Goal: Find specific page/section: Find specific page/section

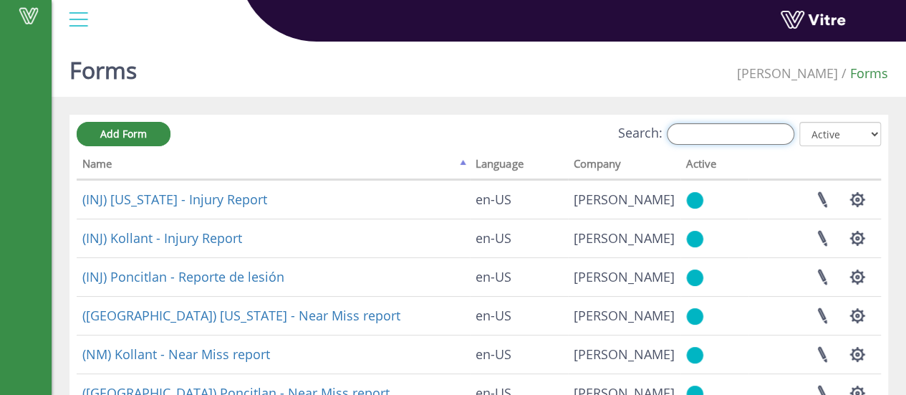
click at [696, 127] on input "Search:" at bounding box center [730, 133] width 127 height 21
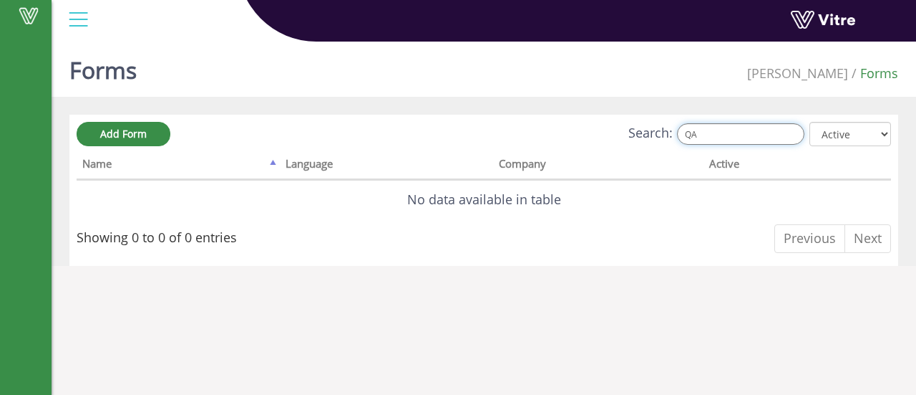
type input "Q"
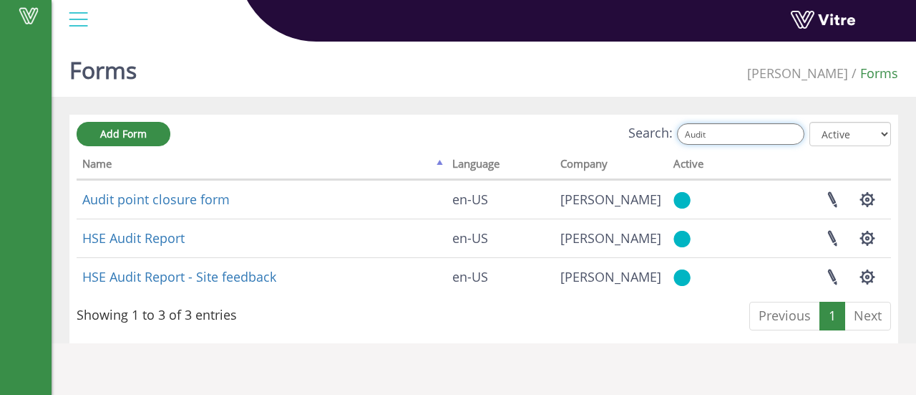
drag, startPoint x: 724, startPoint y: 132, endPoint x: 678, endPoint y: 132, distance: 45.8
click at [678, 132] on label "Search: Audit" at bounding box center [717, 133] width 176 height 21
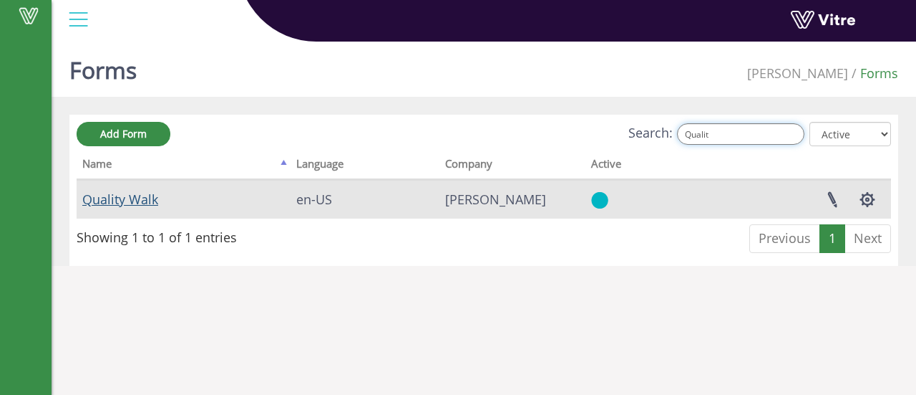
type input "Qualit"
click at [110, 199] on link "Quality Walk" at bounding box center [120, 198] width 76 height 17
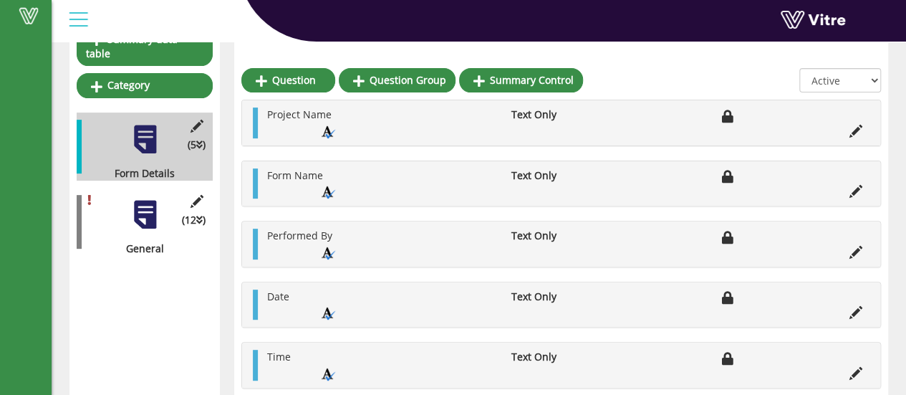
click at [150, 198] on div at bounding box center [145, 214] width 32 height 32
